Goal: Information Seeking & Learning: Learn about a topic

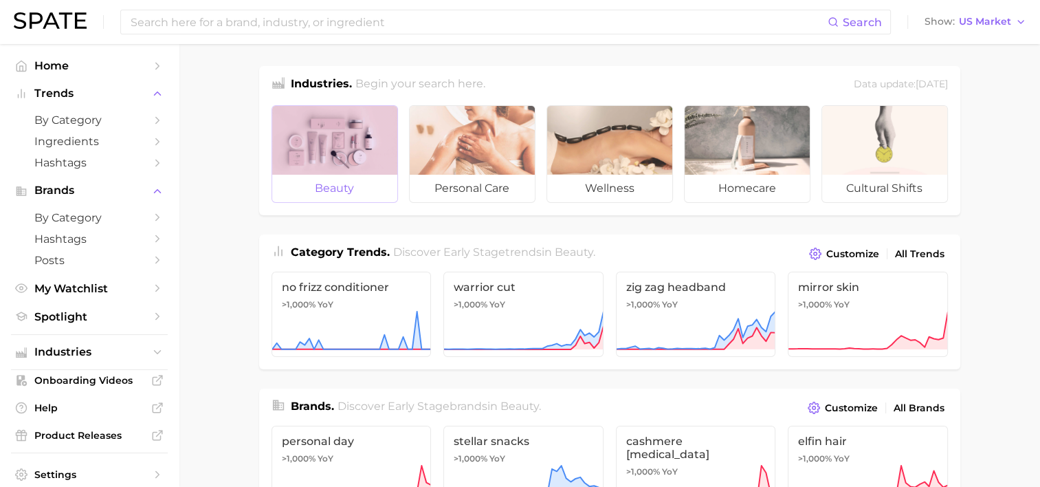
click at [322, 179] on span "beauty" at bounding box center [334, 189] width 125 height 28
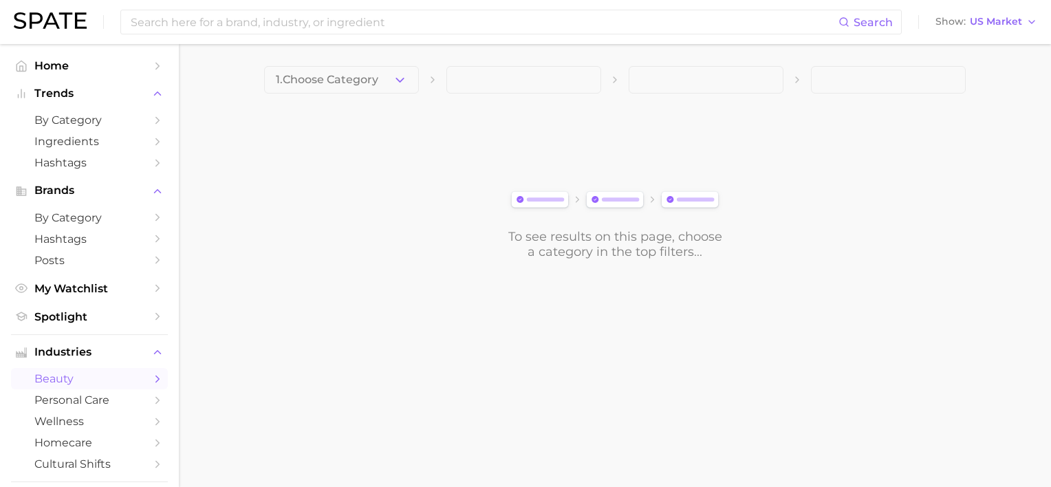
click at [383, 96] on div "1. Choose Category To see results on this page, choose a category in the top fi…" at bounding box center [614, 162] width 701 height 193
click at [383, 91] on button "1. Choose Category" at bounding box center [341, 80] width 155 height 28
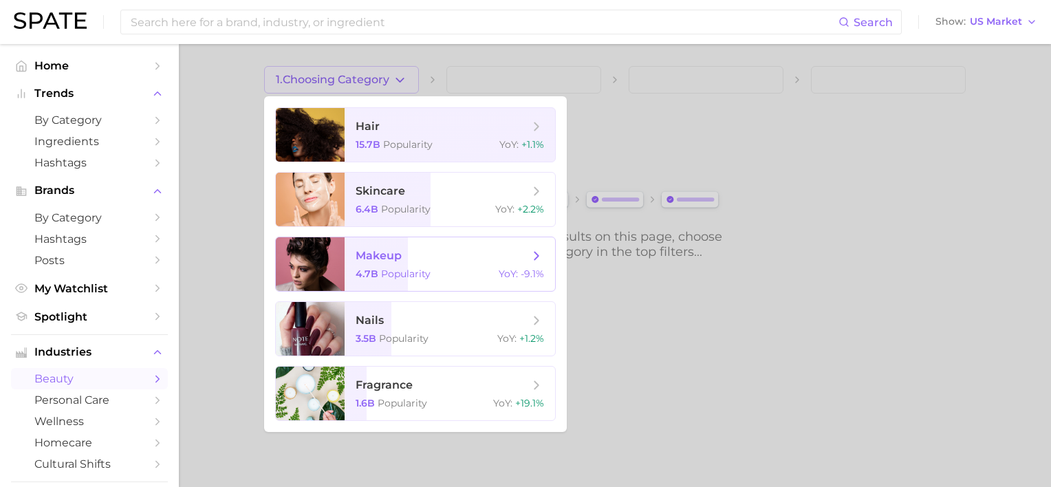
click at [435, 256] on span "makeup" at bounding box center [441, 255] width 173 height 15
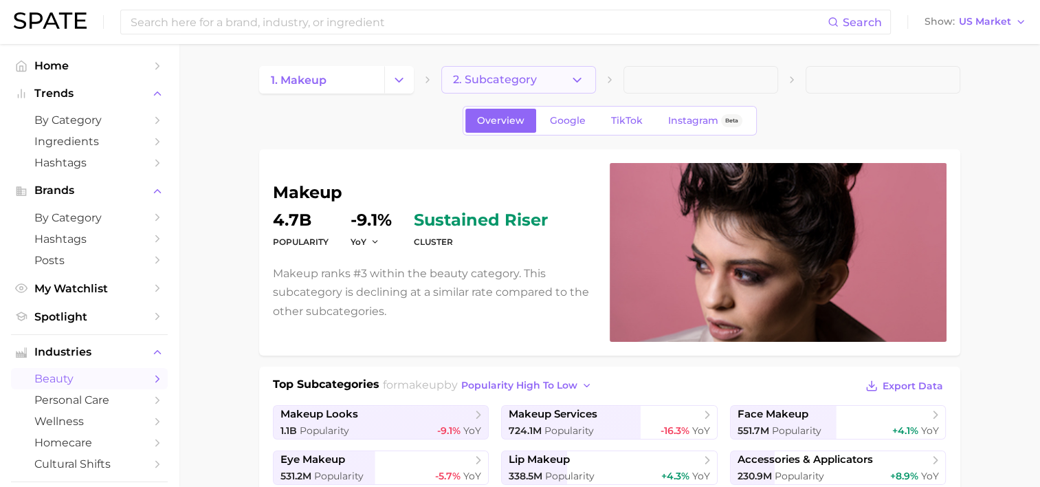
click at [541, 77] on button "2. Subcategory" at bounding box center [518, 80] width 155 height 28
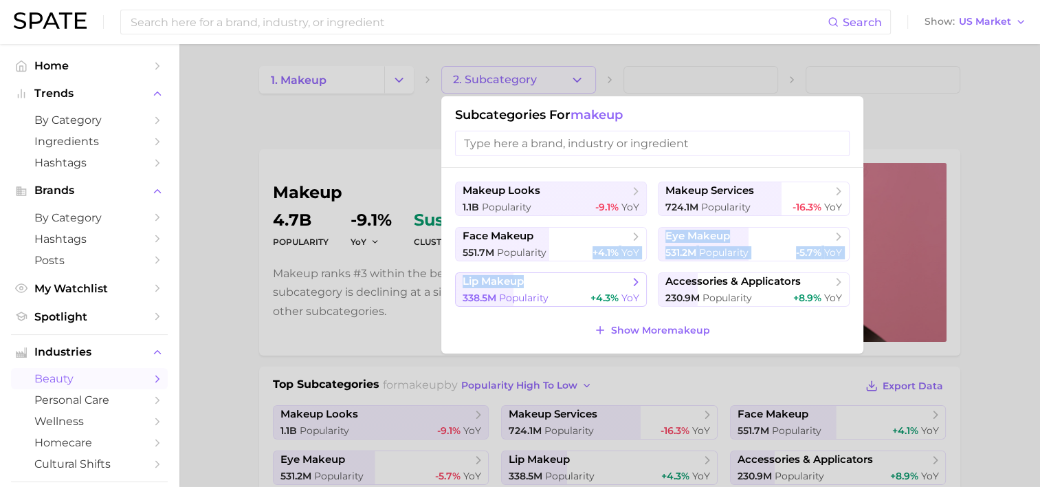
drag, startPoint x: 547, startPoint y: 265, endPoint x: 551, endPoint y: 280, distance: 15.9
click at [551, 280] on ul "makeup looks 1.1b Popularity -9.1% YoY makeup services 724.1m Popularity -16.3%…" at bounding box center [652, 244] width 395 height 125
click at [551, 280] on span "lip makeup" at bounding box center [546, 282] width 167 height 14
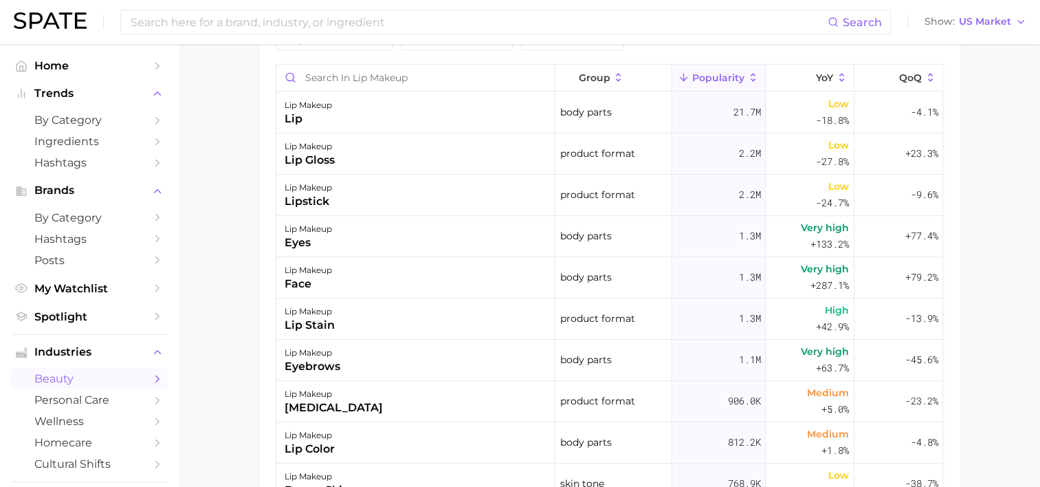
scroll to position [439, 0]
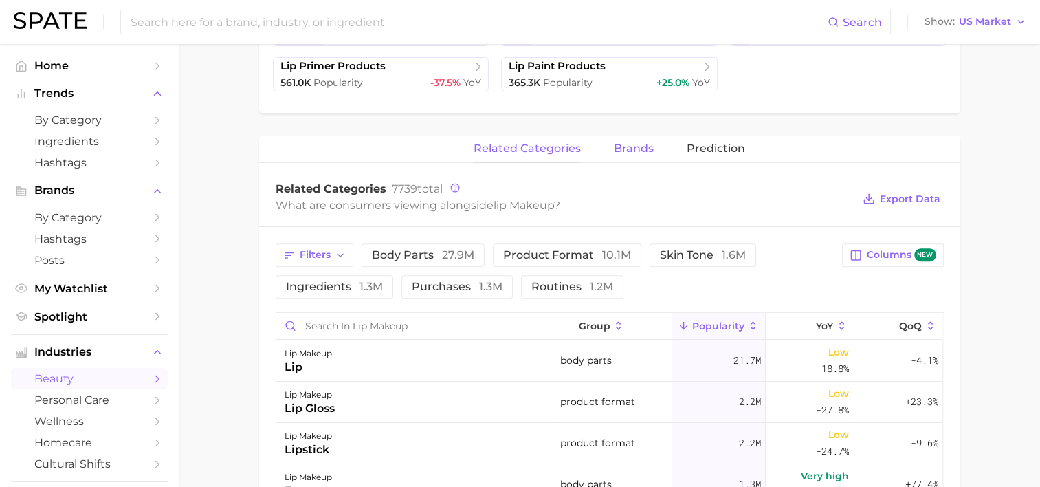
click at [624, 158] on button "brands" at bounding box center [634, 148] width 40 height 27
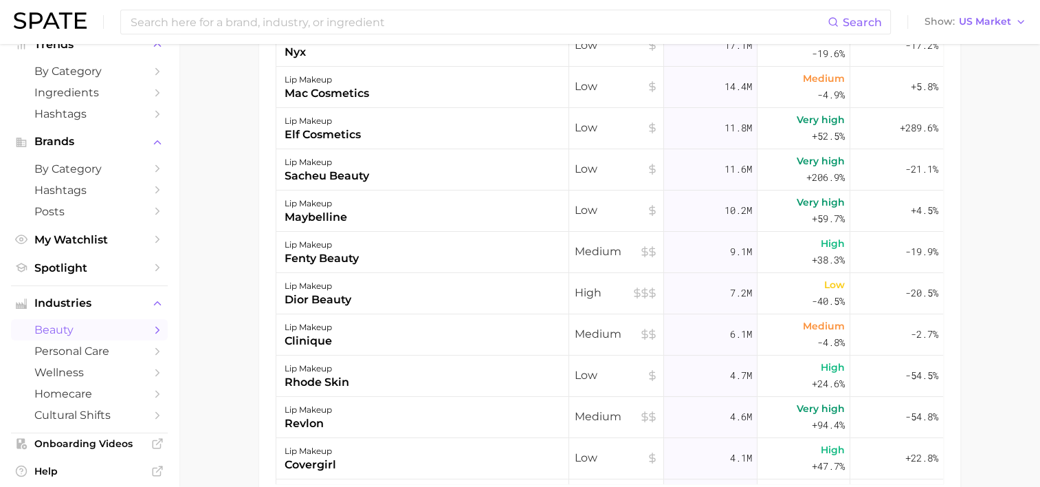
scroll to position [802, 0]
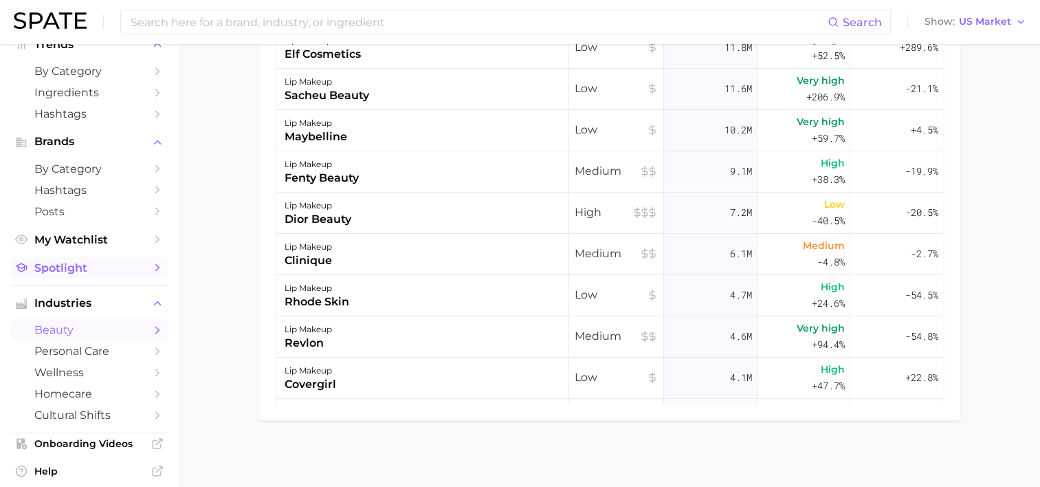
click at [91, 272] on span "Spotlight" at bounding box center [89, 267] width 110 height 13
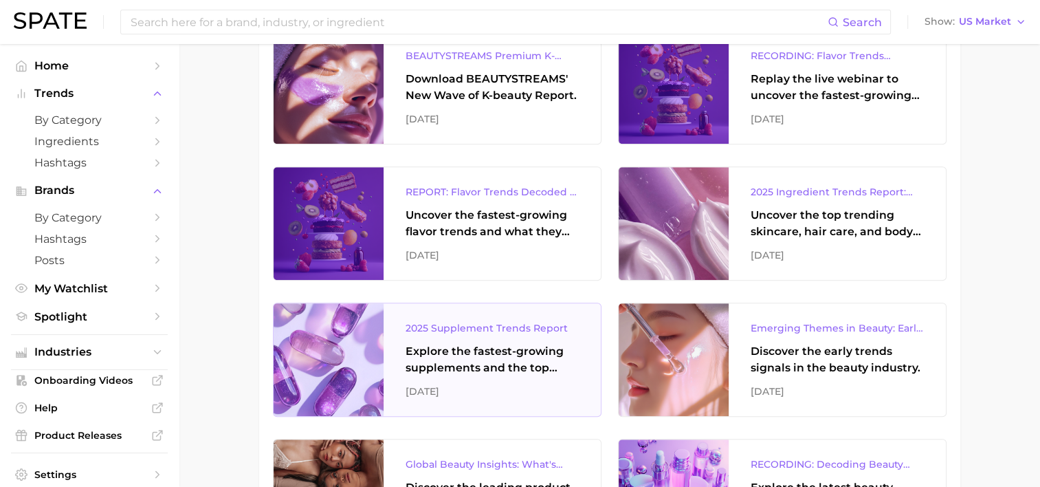
scroll to position [800, 0]
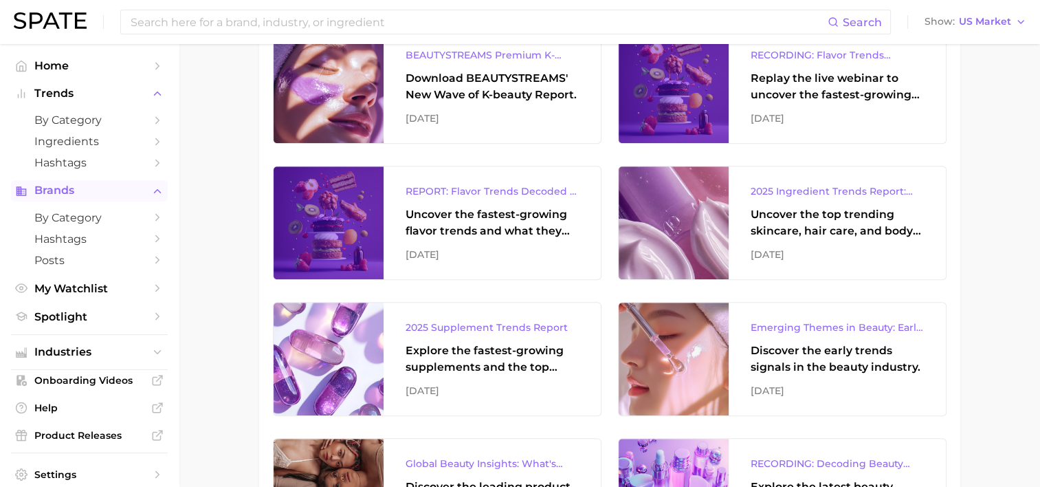
click at [58, 187] on span "Brands" at bounding box center [89, 190] width 110 height 12
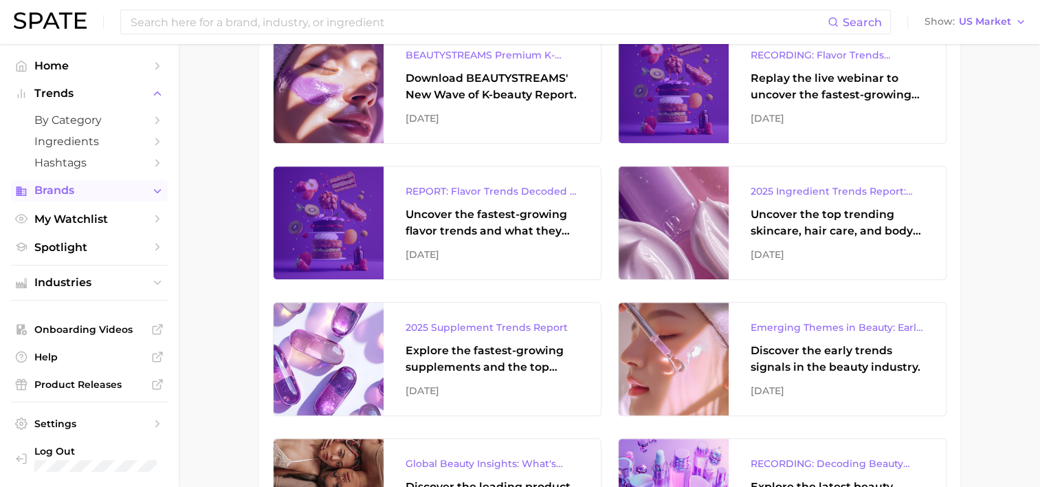
click at [59, 193] on span "Brands" at bounding box center [89, 190] width 110 height 12
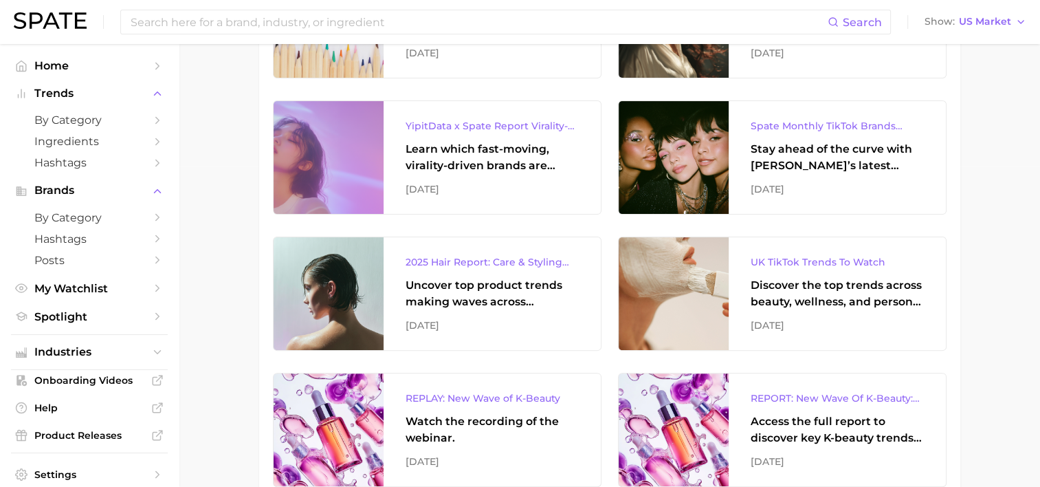
scroll to position [319, 0]
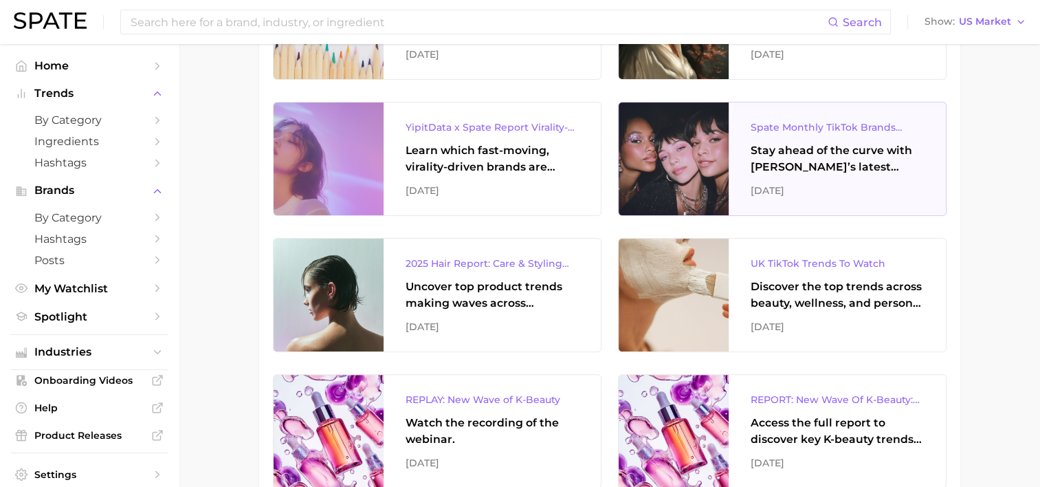
click at [827, 184] on div "[DATE]" at bounding box center [837, 190] width 173 height 17
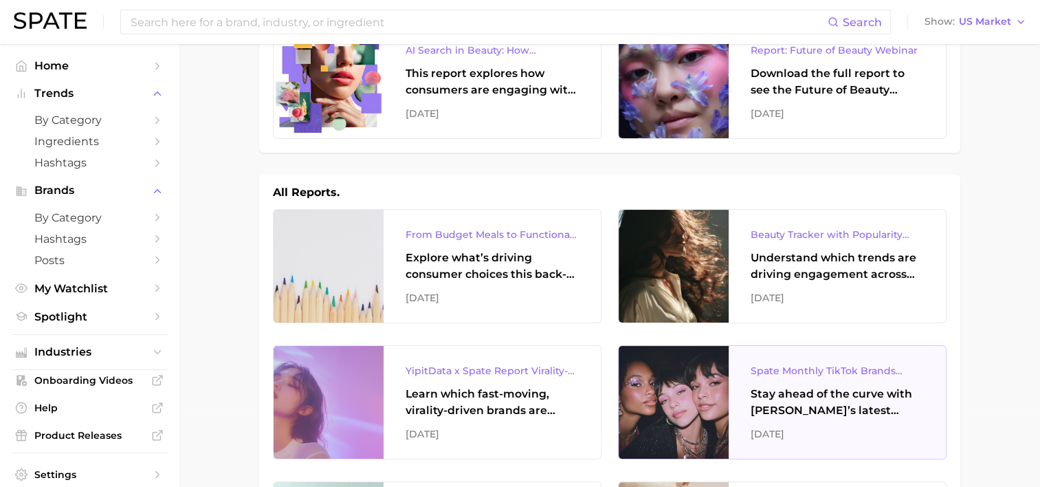
scroll to position [0, 0]
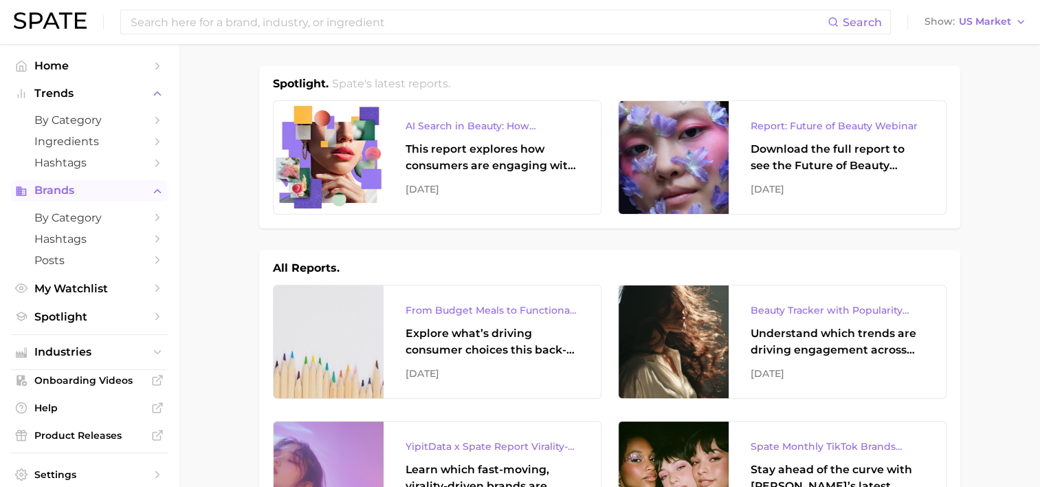
click at [107, 190] on span "Brands" at bounding box center [89, 190] width 110 height 12
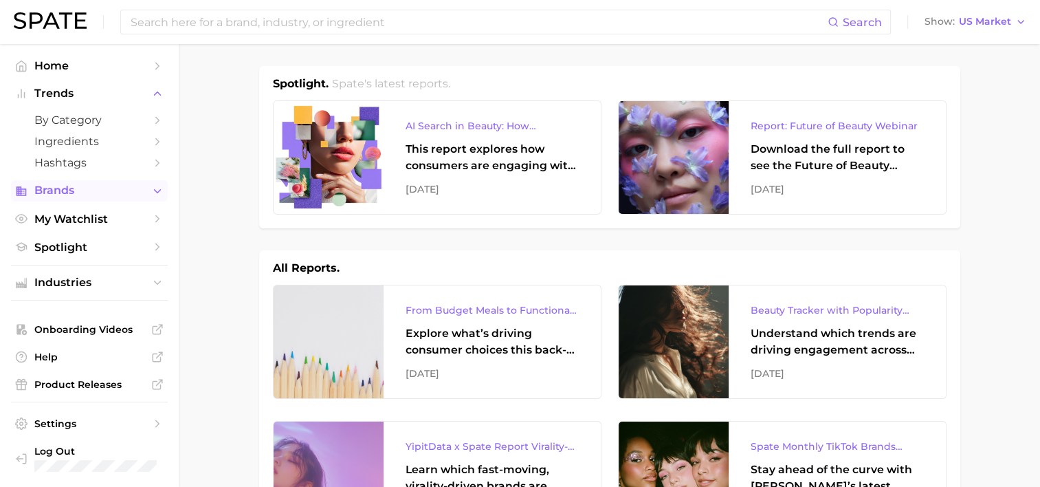
click at [107, 190] on span "Brands" at bounding box center [89, 190] width 110 height 12
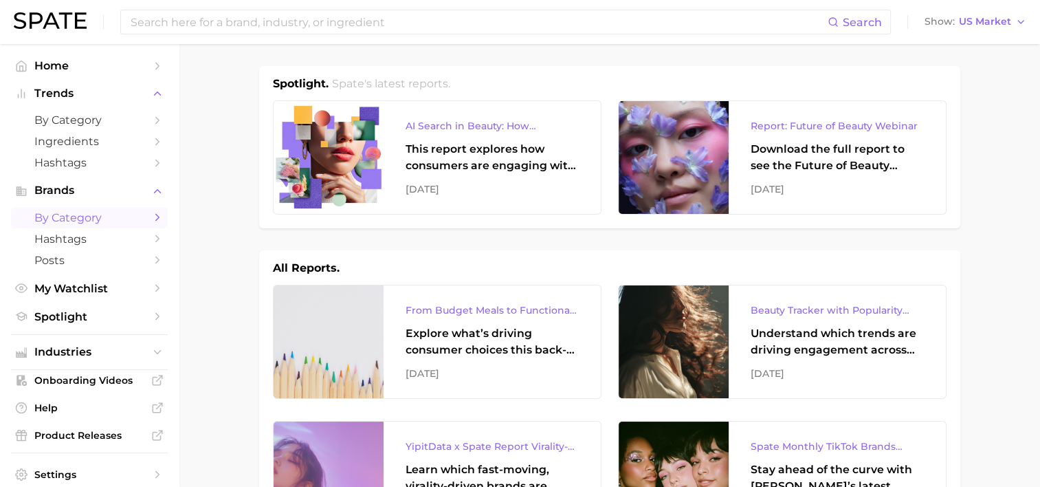
click at [96, 217] on span "by Category" at bounding box center [89, 217] width 110 height 13
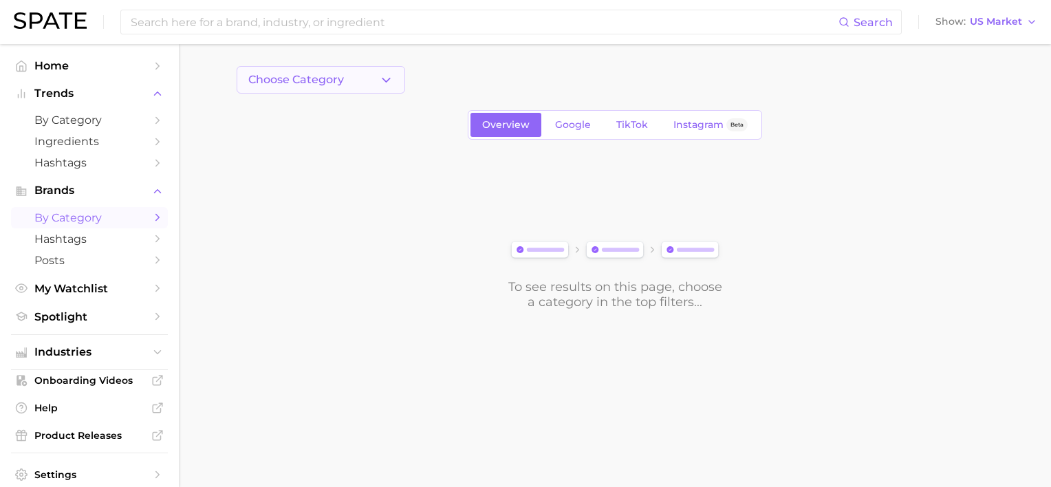
click at [352, 91] on button "Choose Category" at bounding box center [321, 80] width 168 height 28
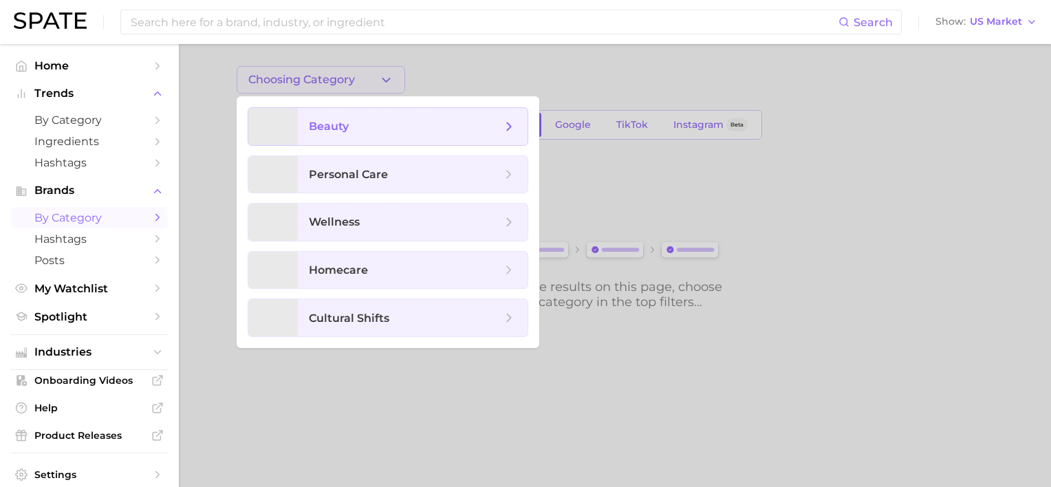
click at [338, 138] on span "beauty" at bounding box center [413, 126] width 230 height 37
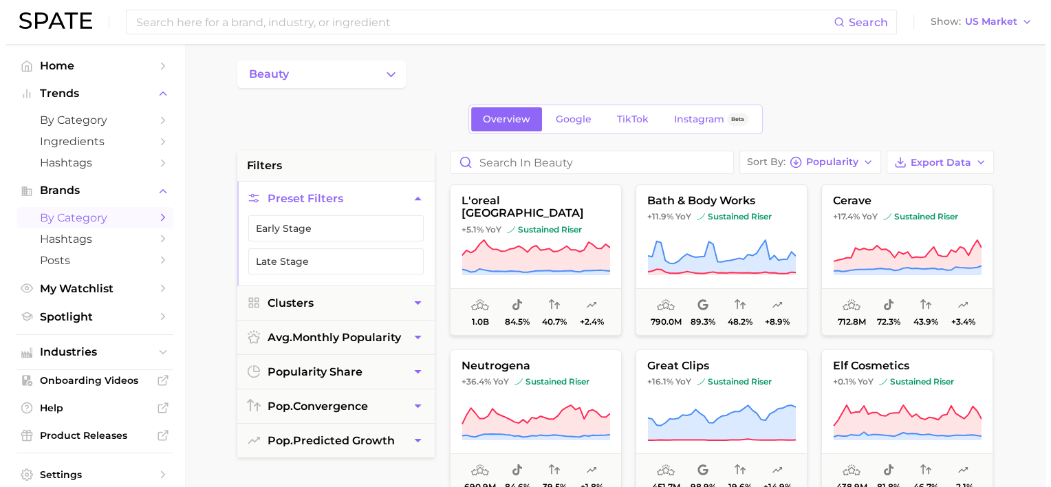
scroll to position [6, 0]
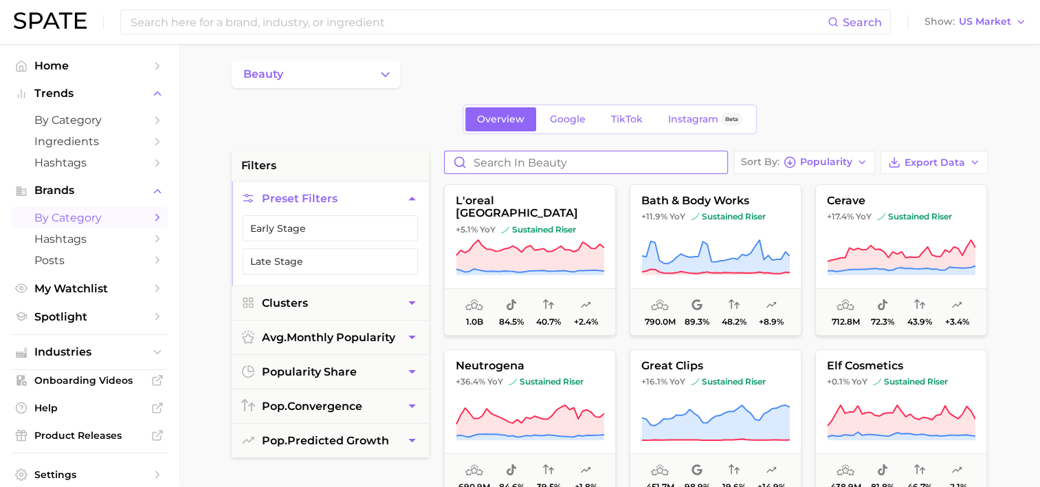
click at [586, 162] on input "Search in beauty" at bounding box center [586, 162] width 283 height 22
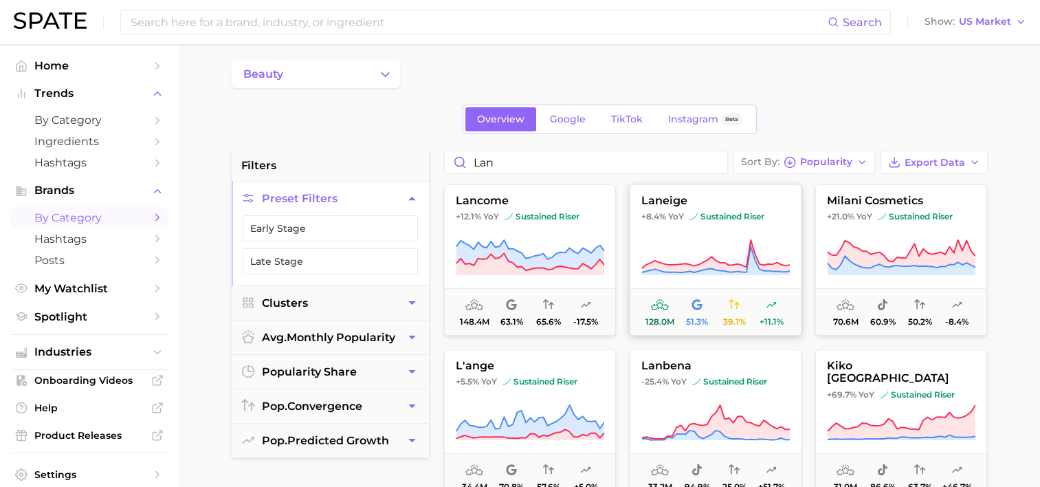
click at [740, 225] on button "laneige +8.4% YoY sustained riser 128.0m 51.3% 39.1% +11.1%" at bounding box center [716, 259] width 172 height 151
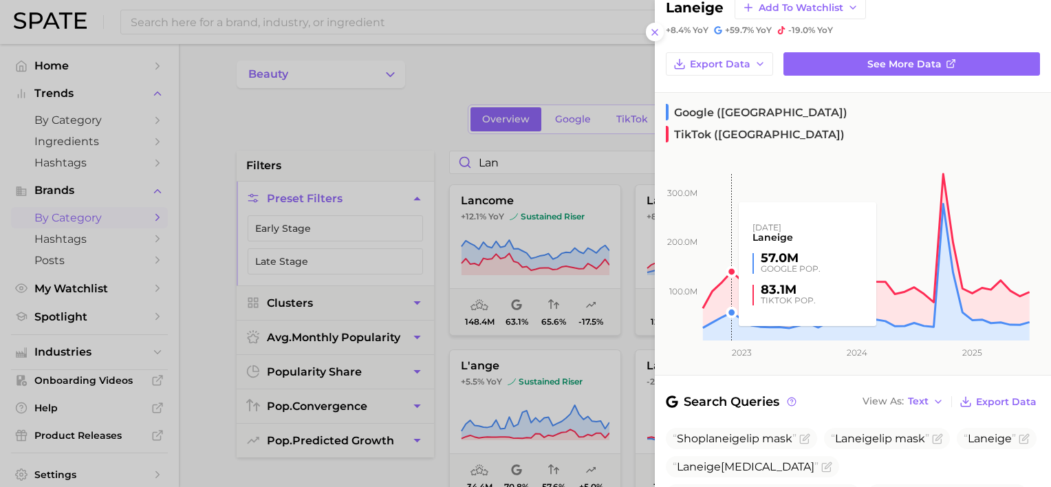
scroll to position [36, 0]
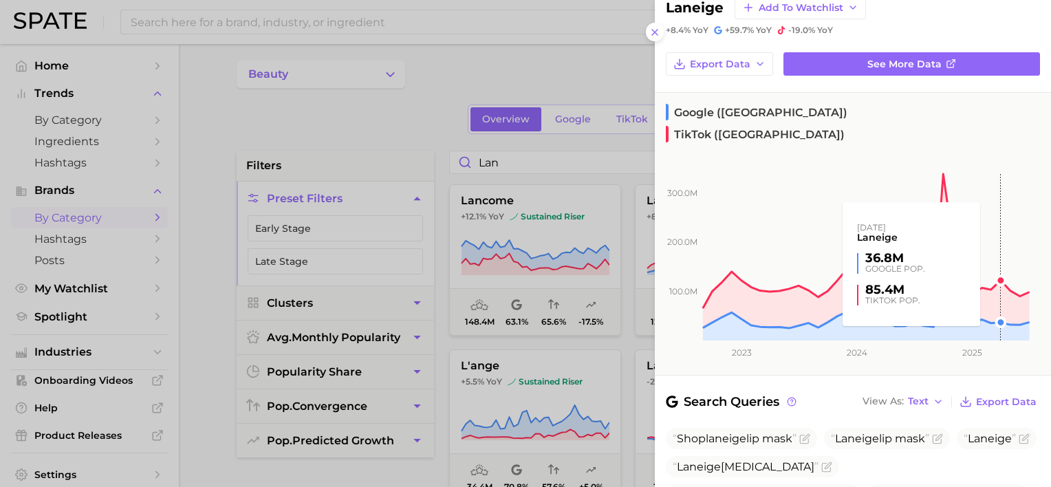
click at [993, 151] on rect at bounding box center [842, 240] width 375 height 201
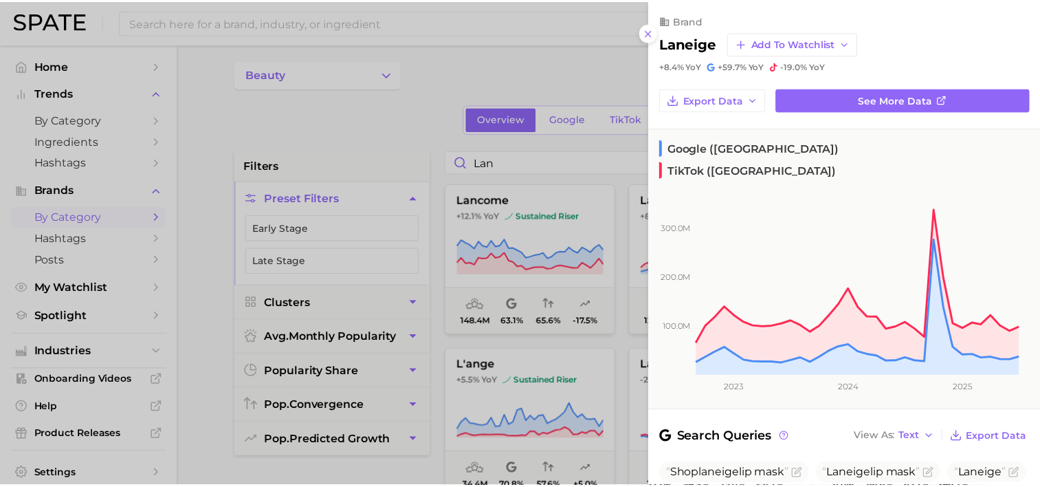
scroll to position [0, 0]
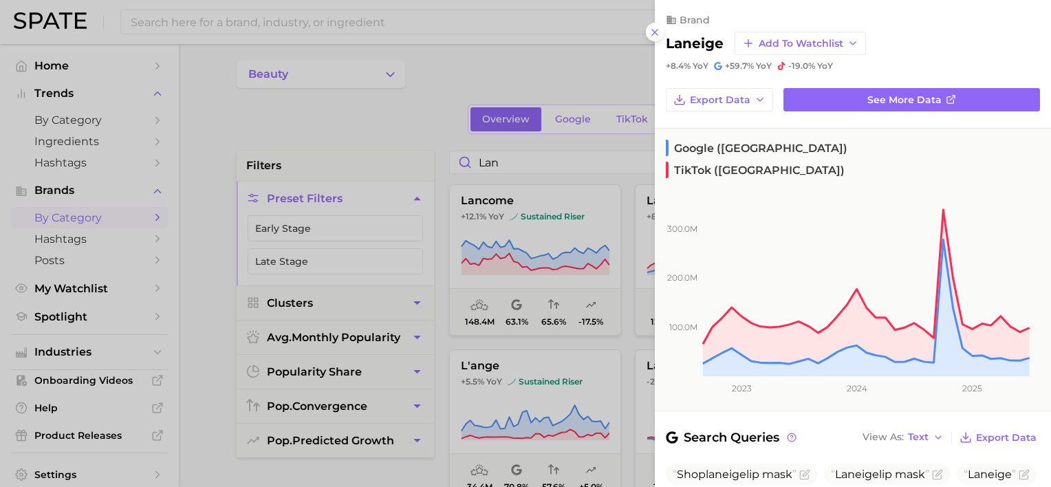
click at [355, 143] on div at bounding box center [525, 243] width 1051 height 487
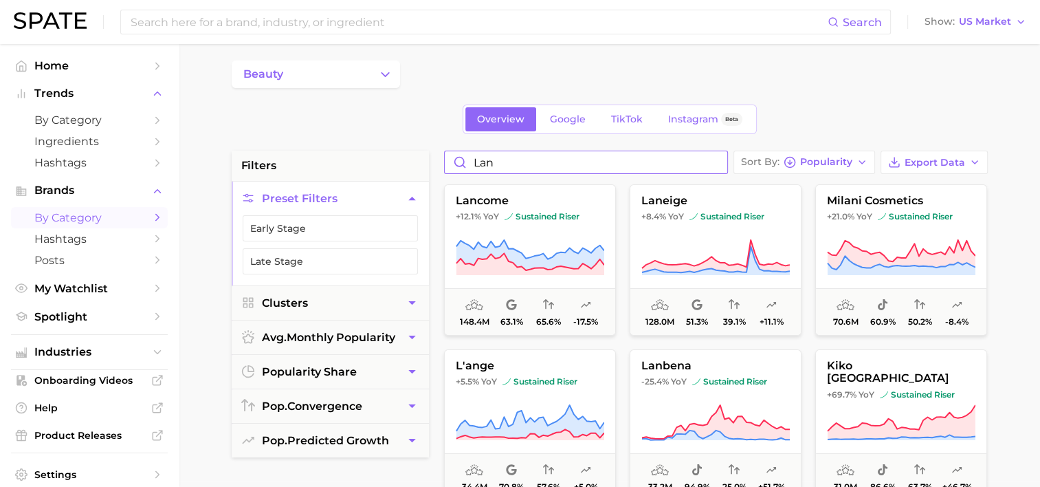
click at [582, 167] on input "lan" at bounding box center [586, 162] width 283 height 22
type input "glossier"
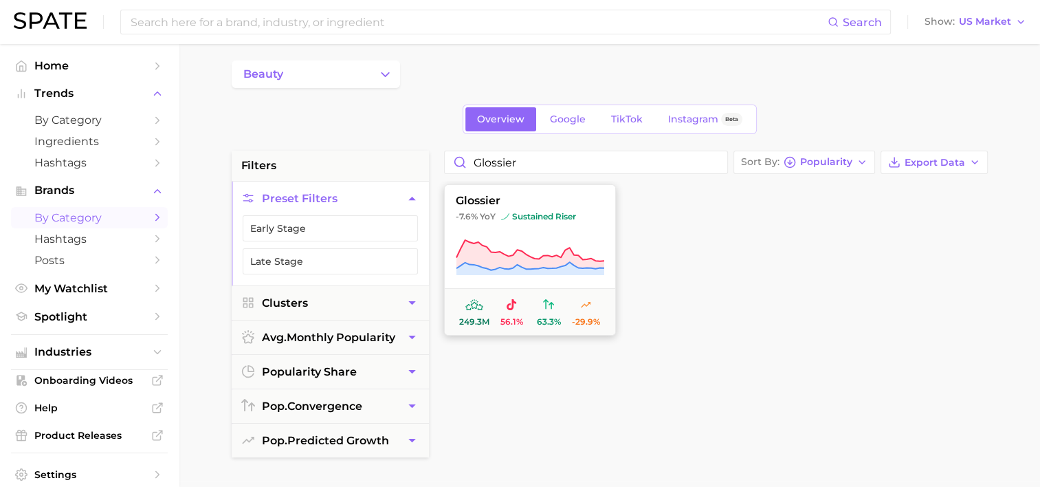
click at [582, 217] on span "-7.6% YoY sustained riser" at bounding box center [530, 216] width 171 height 11
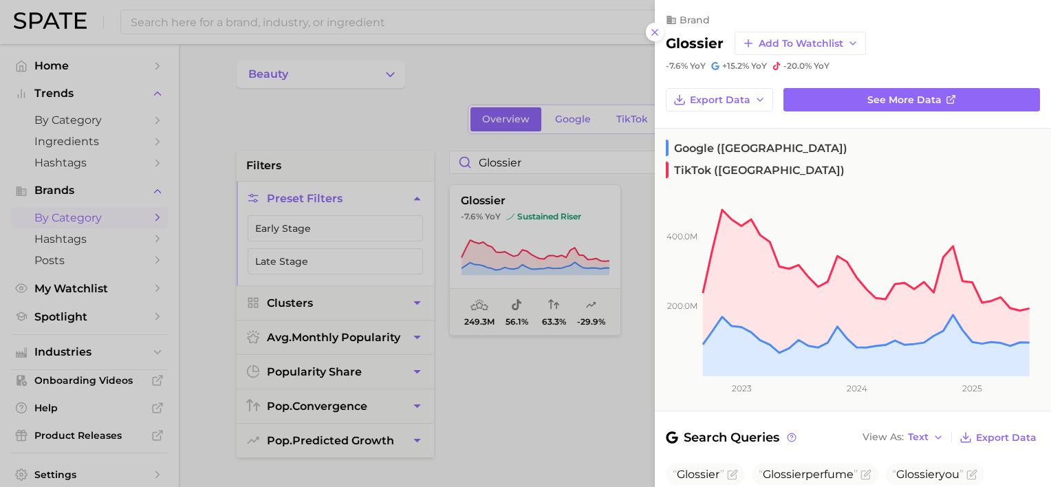
click at [221, 339] on div at bounding box center [525, 243] width 1051 height 487
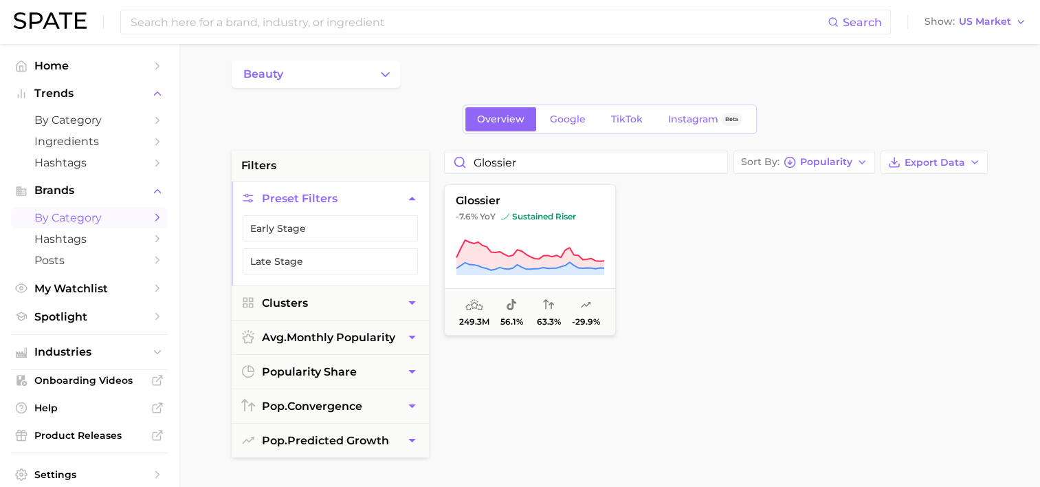
click at [119, 213] on span "by Category" at bounding box center [89, 217] width 110 height 13
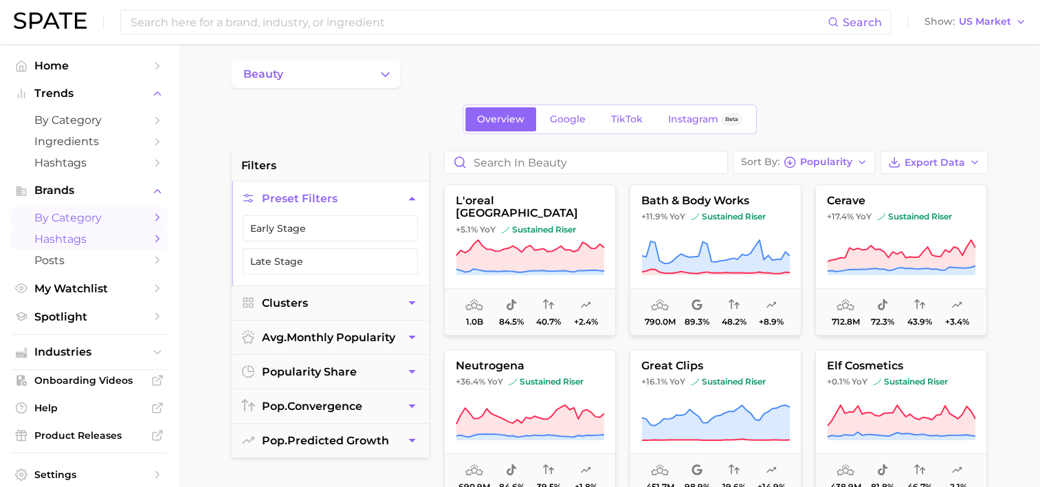
click at [92, 239] on span "Hashtags" at bounding box center [89, 238] width 110 height 13
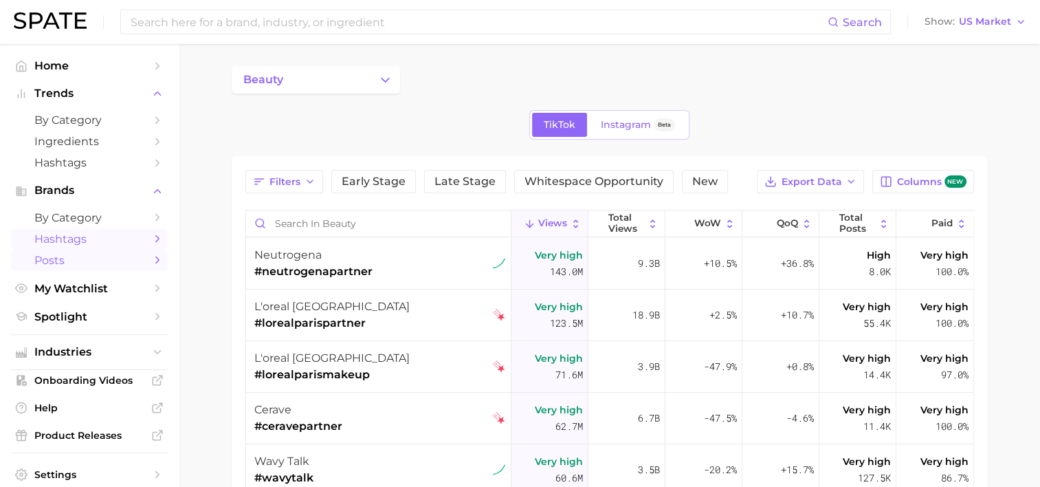
click at [99, 253] on link "Posts" at bounding box center [89, 260] width 157 height 21
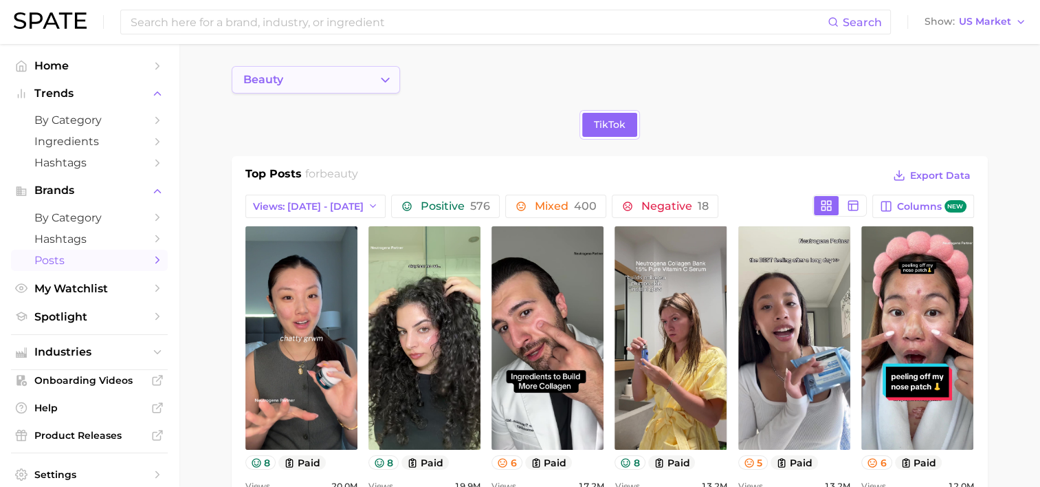
click at [366, 79] on button "beauty" at bounding box center [316, 80] width 168 height 28
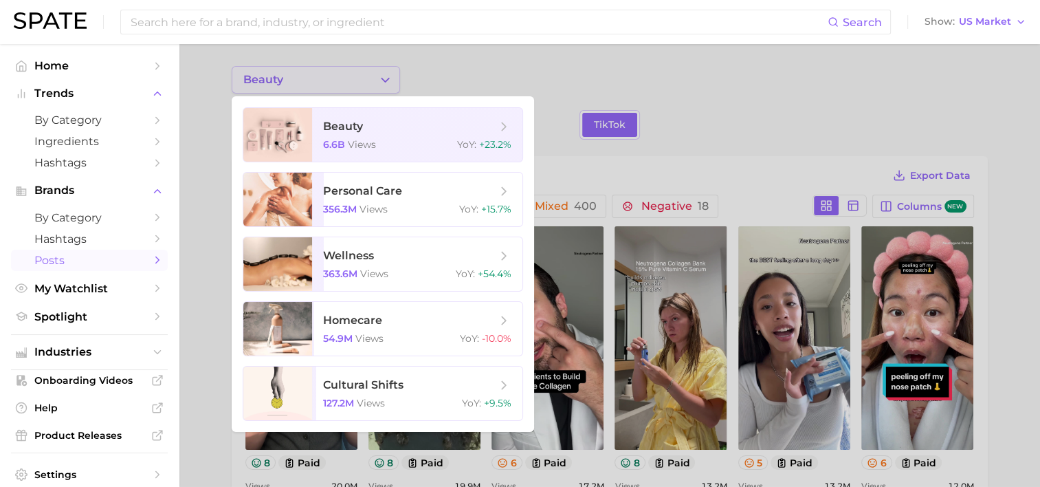
click at [366, 79] on div at bounding box center [520, 243] width 1040 height 487
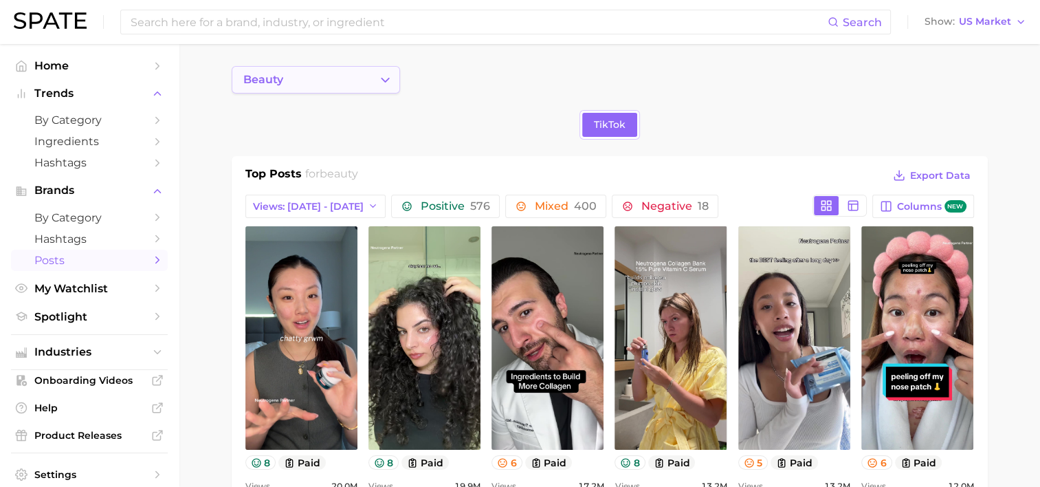
click at [389, 78] on icon "Change Category" at bounding box center [385, 80] width 14 height 14
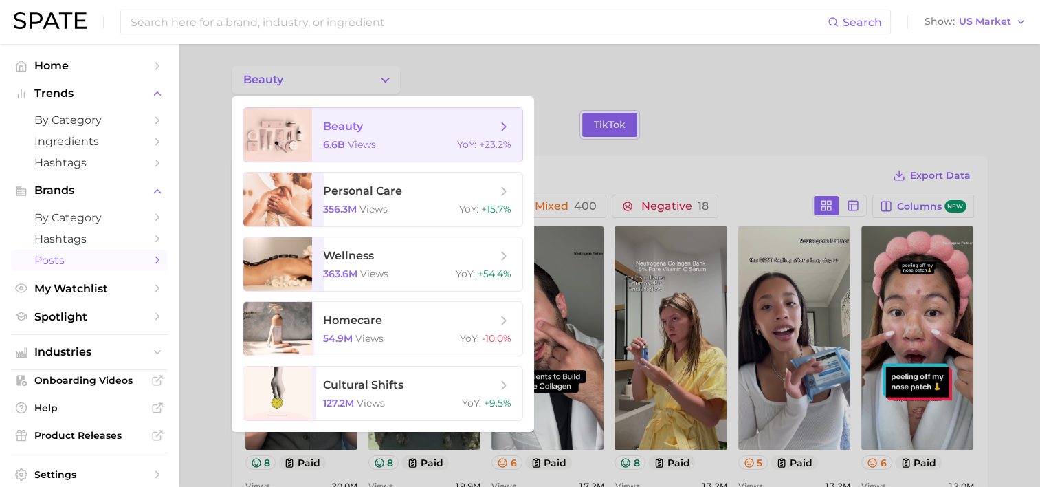
click at [412, 146] on div "6.6b views YoY : +23.2%" at bounding box center [417, 144] width 188 height 12
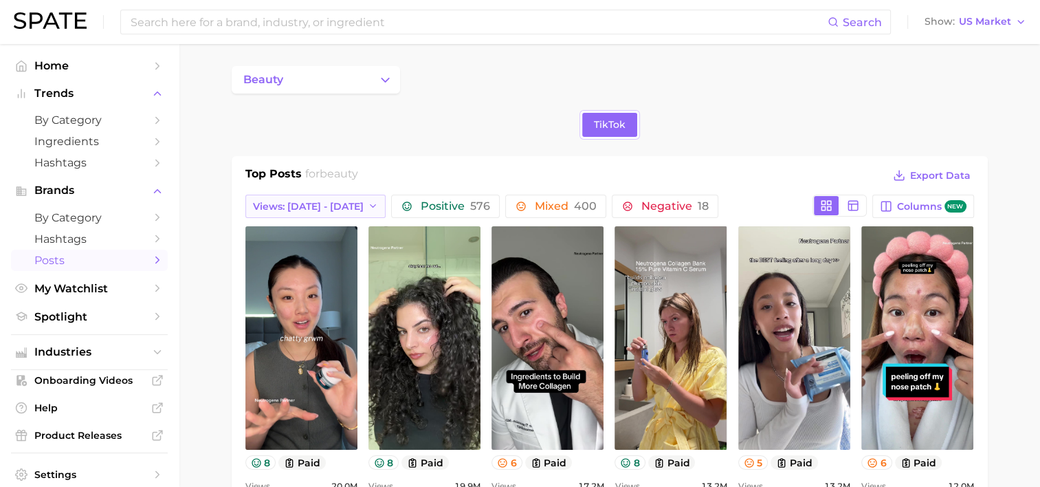
click at [334, 201] on span "Views: [DATE] - [DATE]" at bounding box center [308, 207] width 111 height 12
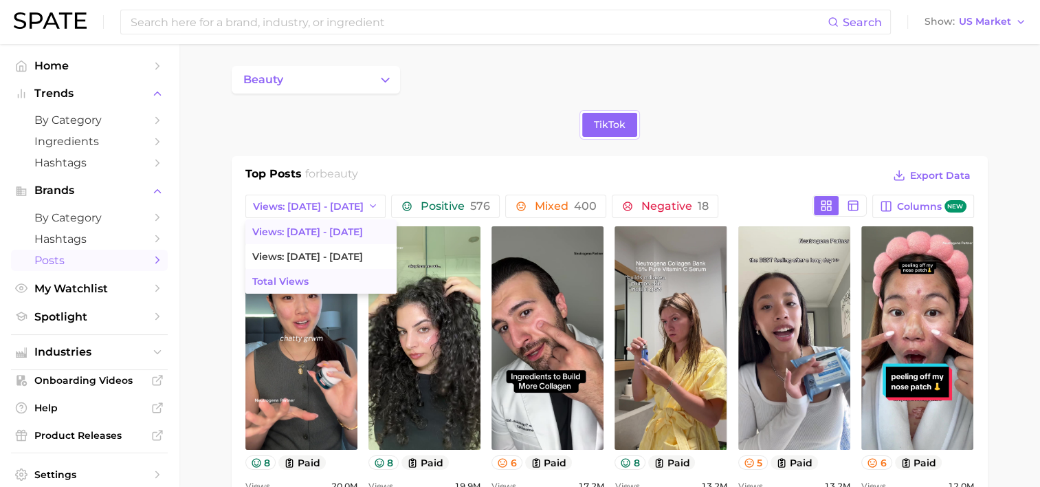
click at [329, 272] on button "Total Views" at bounding box center [320, 281] width 151 height 25
